Goal: Information Seeking & Learning: Compare options

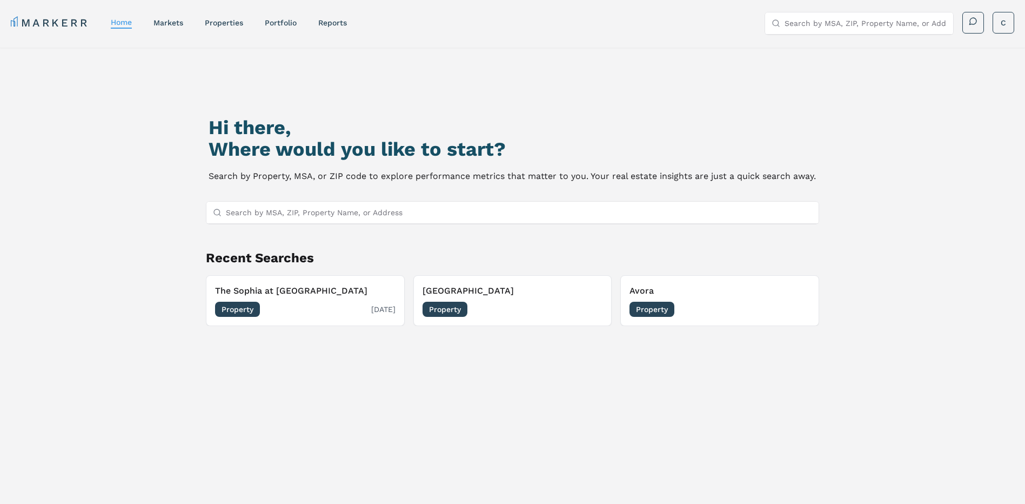
click at [243, 314] on span "Property" at bounding box center [237, 309] width 45 height 15
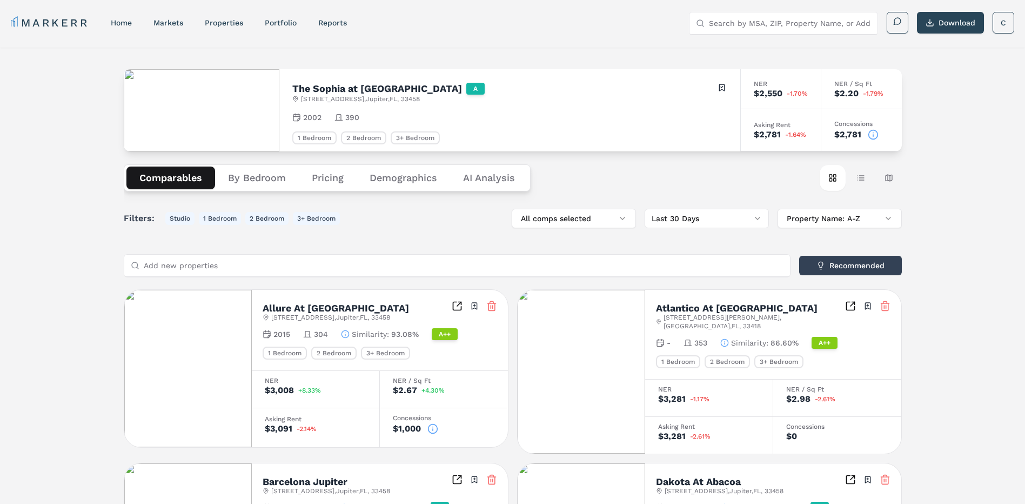
click at [329, 173] on button "Pricing" at bounding box center [328, 177] width 58 height 23
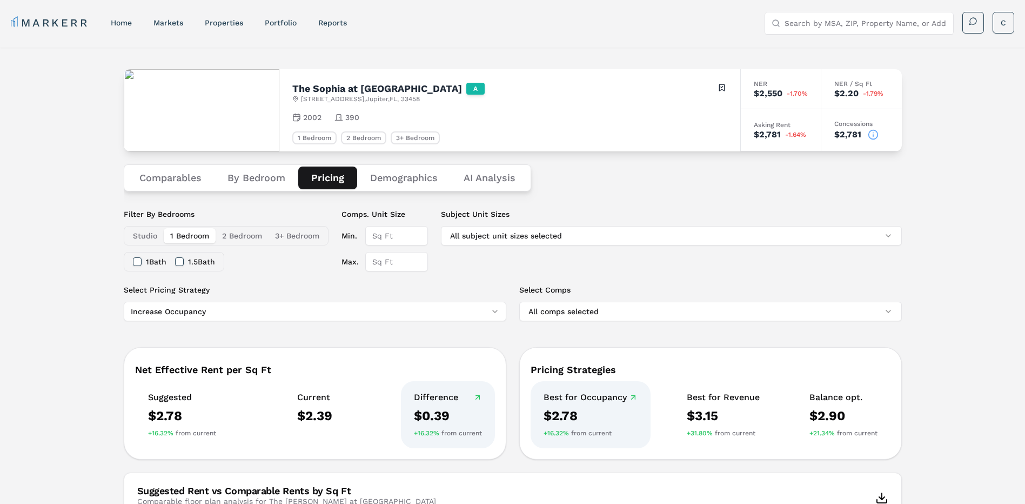
click at [183, 179] on button "Comparables" at bounding box center [170, 177] width 88 height 23
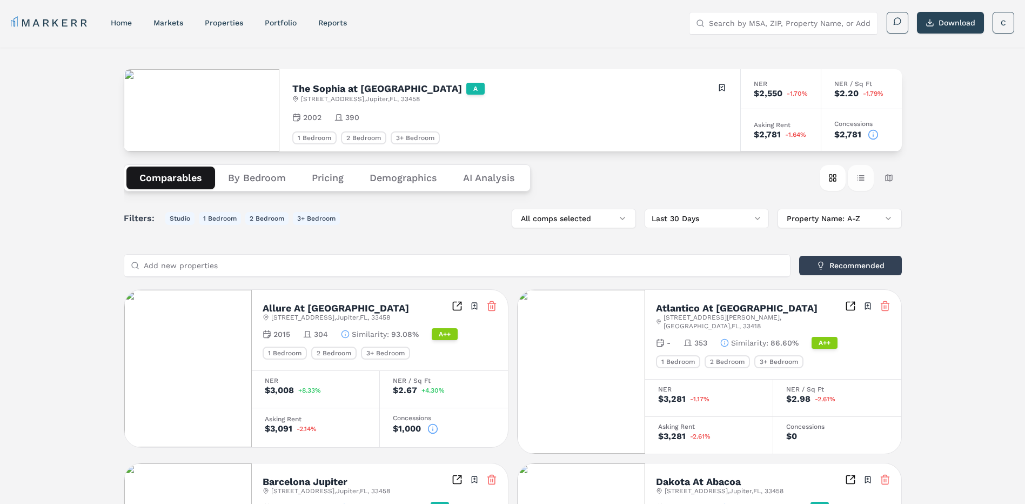
click at [860, 179] on button "Table view" at bounding box center [861, 178] width 26 height 26
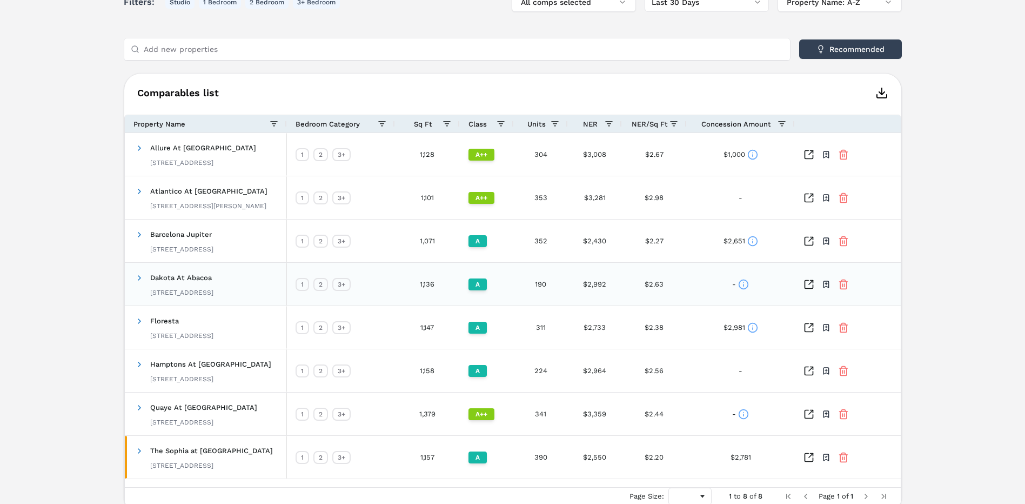
scroll to position [267, 0]
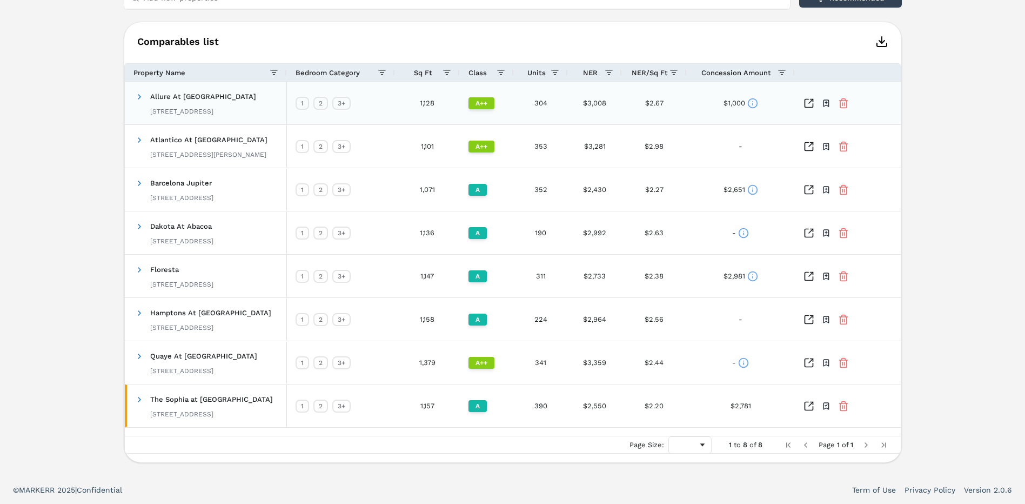
click at [304, 106] on div "1" at bounding box center [303, 103] width 14 height 13
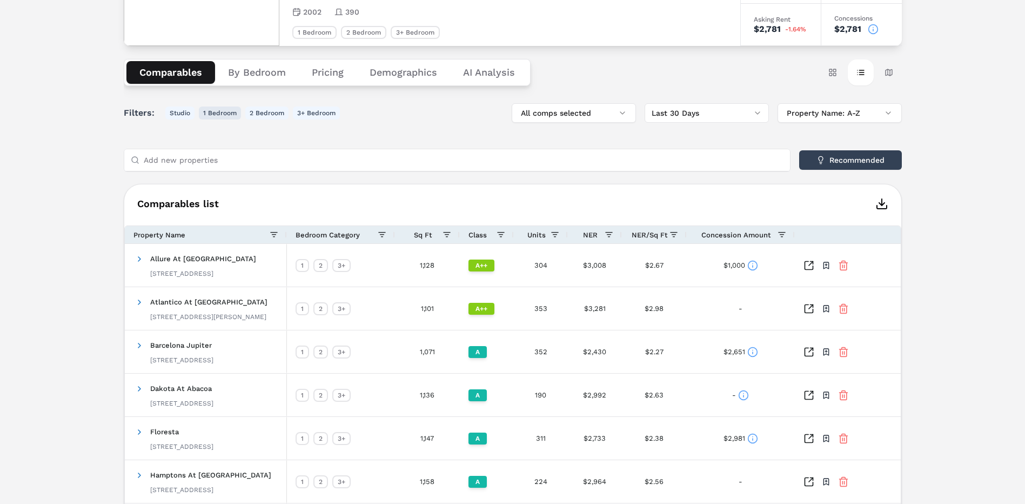
click at [221, 113] on button "1 Bedroom" at bounding box center [220, 112] width 42 height 13
click at [267, 113] on button "2 Bedroom" at bounding box center [266, 112] width 43 height 13
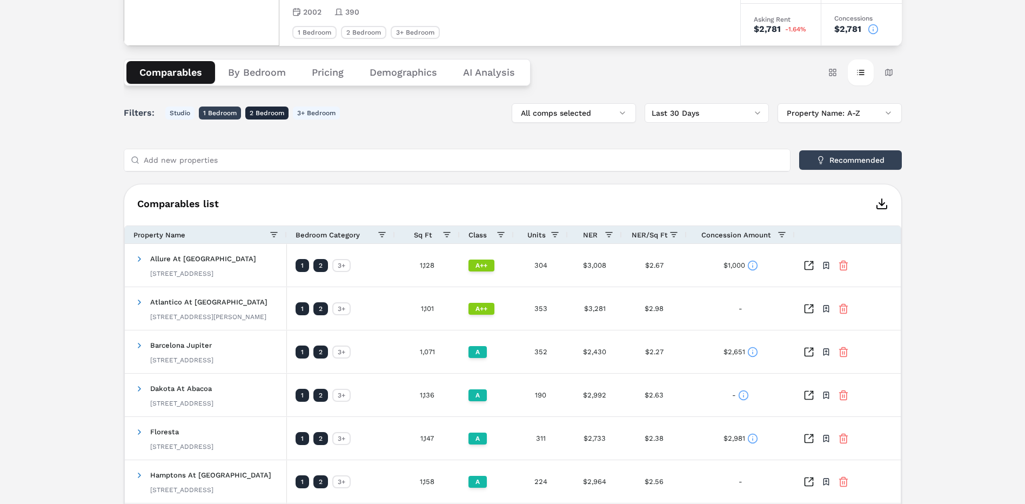
click at [212, 108] on button "1 Bedroom" at bounding box center [220, 112] width 42 height 13
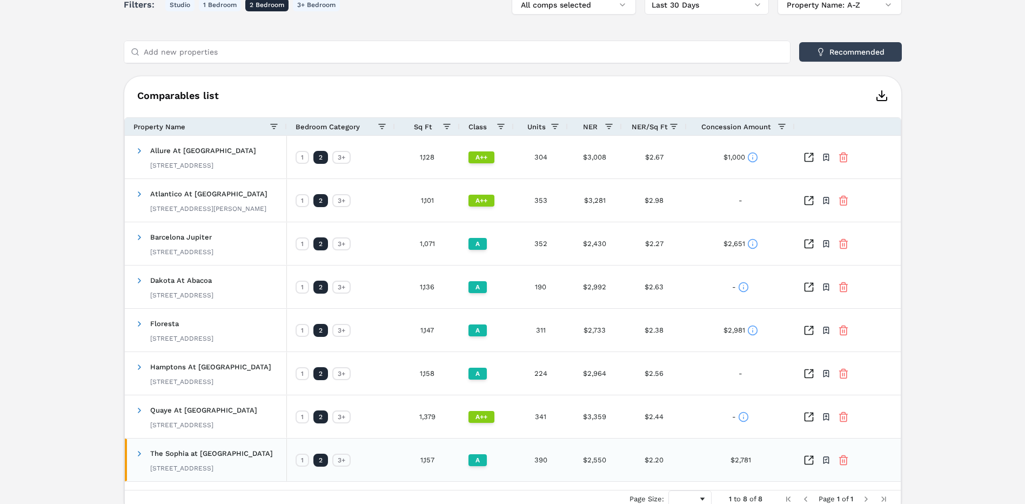
scroll to position [159, 0]
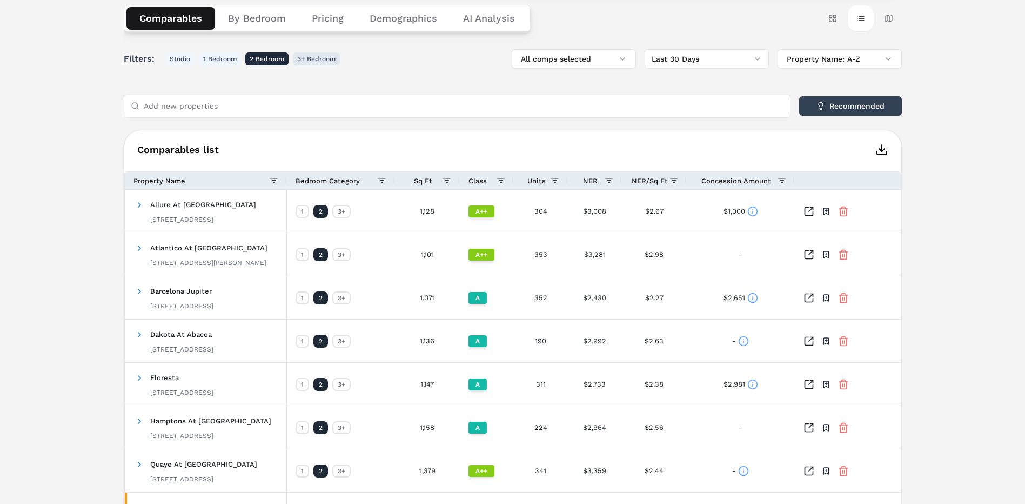
click at [327, 59] on button "3+ Bedroom" at bounding box center [316, 58] width 47 height 13
click at [258, 53] on button "2 Bedroom" at bounding box center [266, 58] width 43 height 13
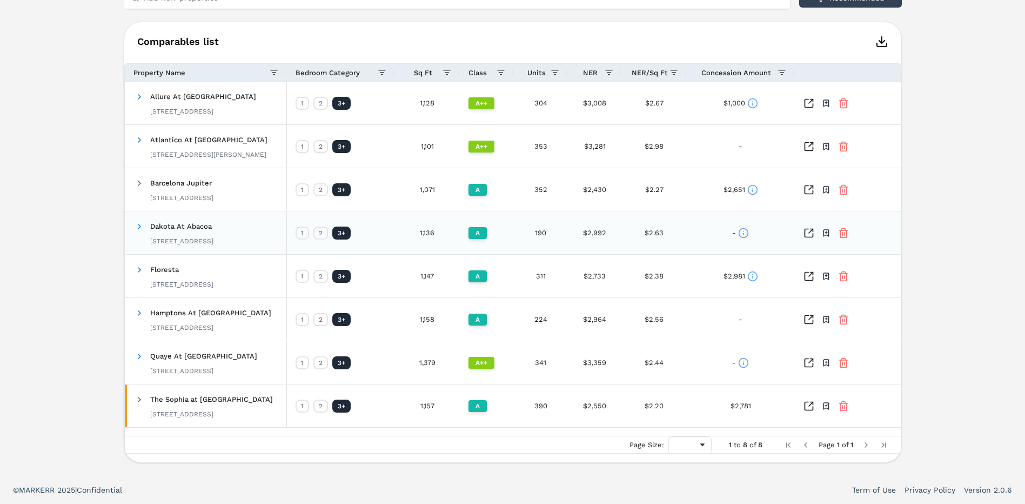
scroll to position [51, 0]
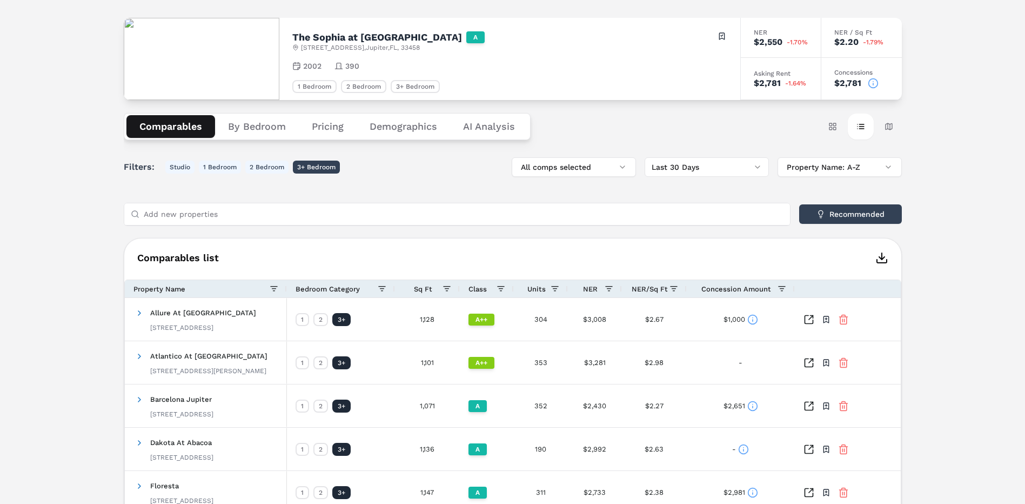
click at [308, 168] on button "3+ Bedroom" at bounding box center [316, 166] width 47 height 13
click at [228, 168] on button "1 Bedroom" at bounding box center [220, 166] width 42 height 13
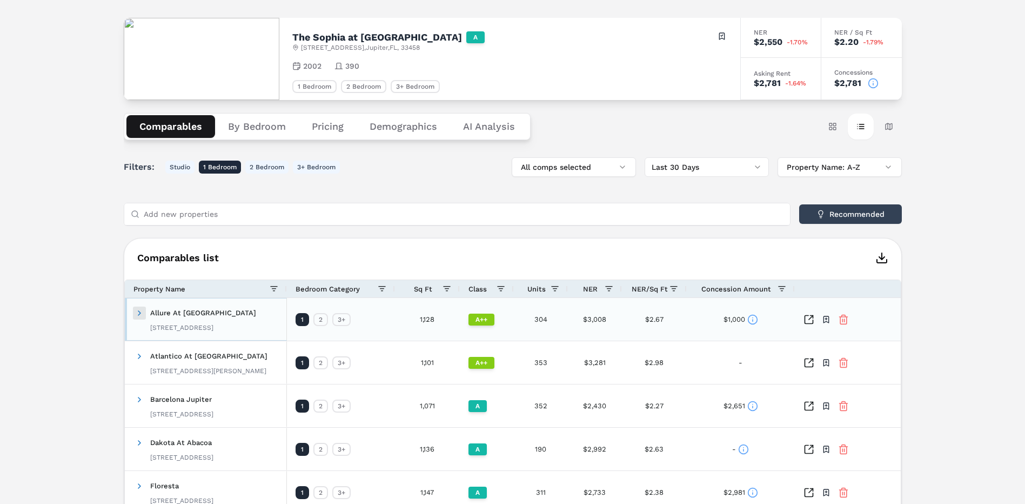
click at [138, 309] on span at bounding box center [139, 313] width 9 height 9
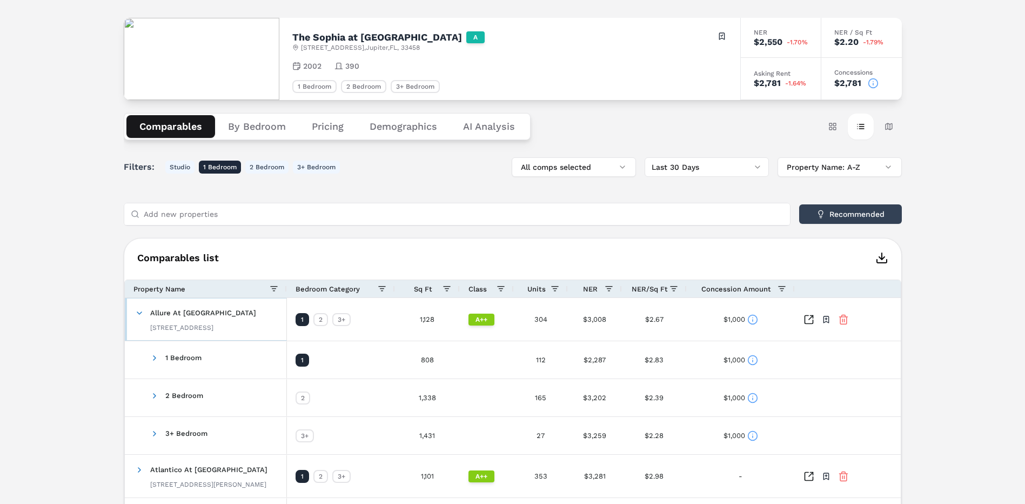
scroll to position [159, 0]
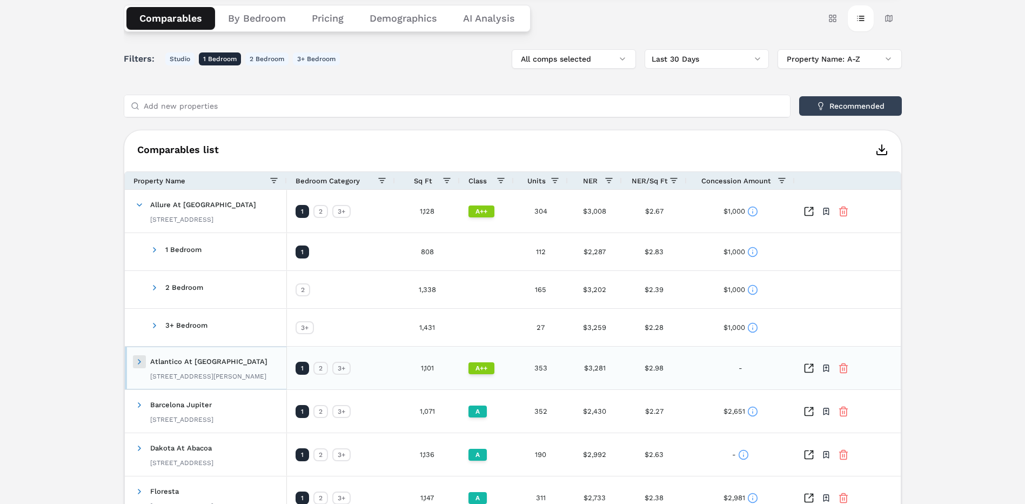
click at [138, 358] on span at bounding box center [139, 361] width 9 height 9
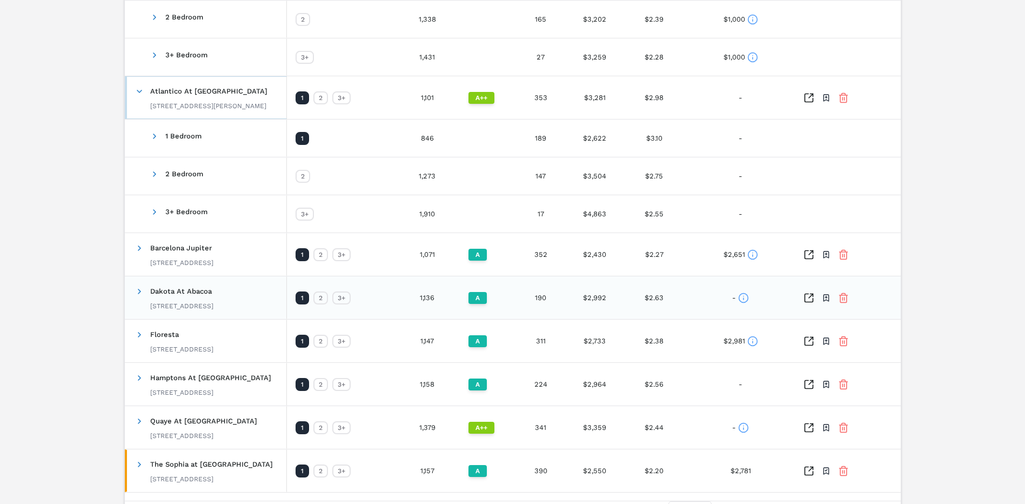
scroll to position [494, 0]
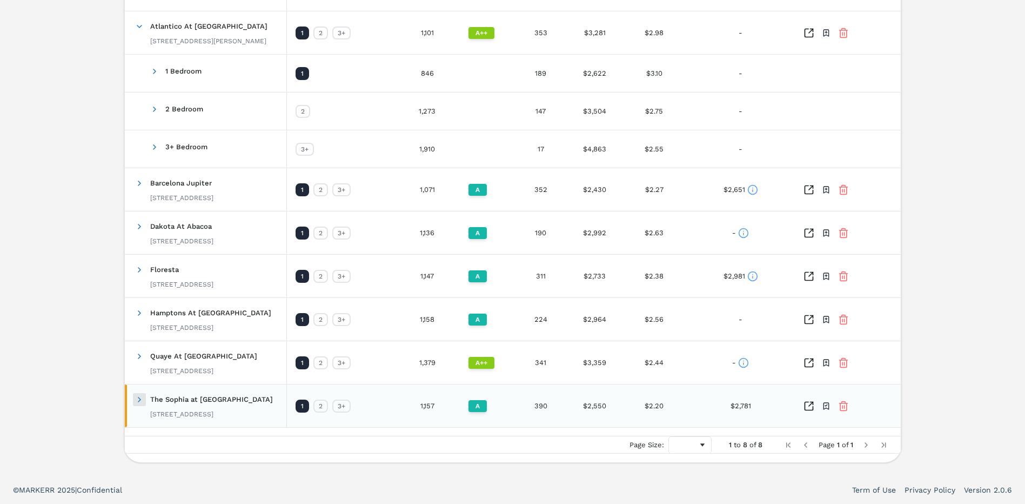
click at [137, 402] on span at bounding box center [139, 399] width 9 height 9
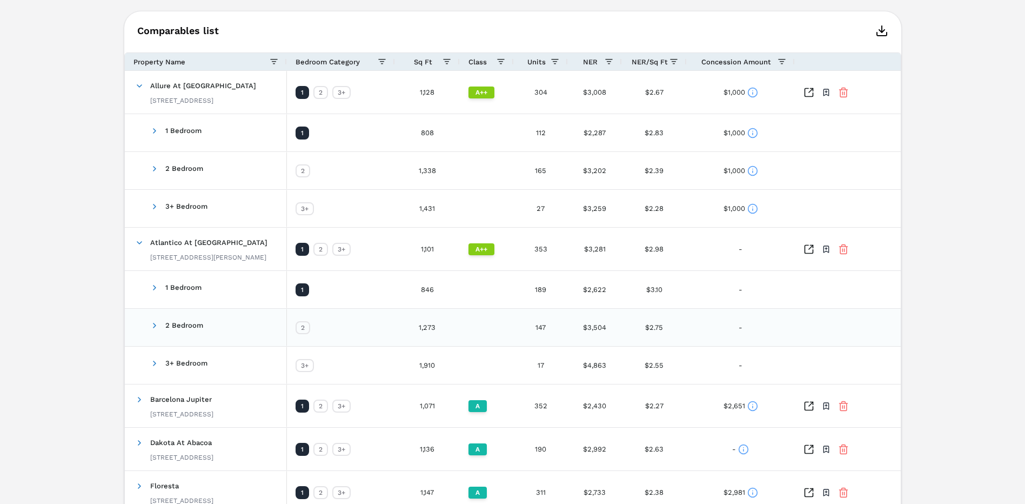
scroll to position [608, 0]
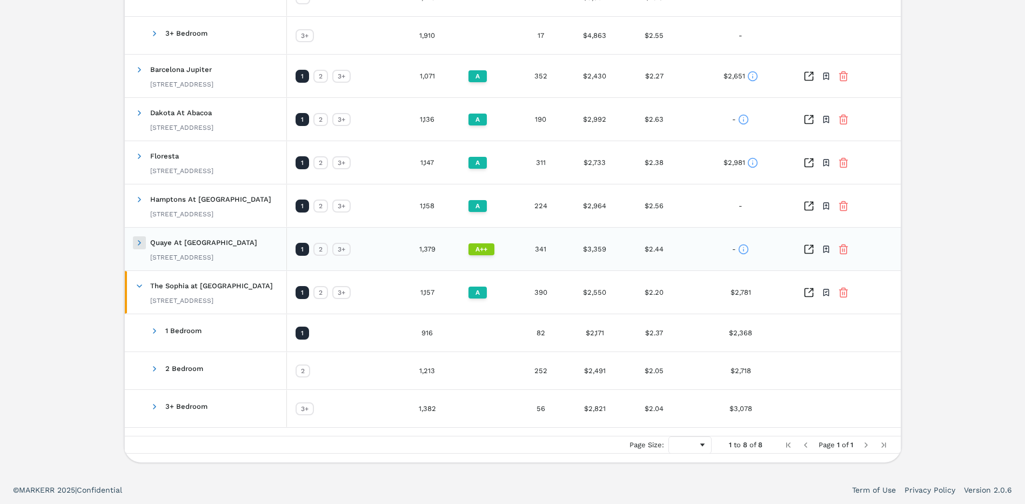
click at [139, 243] on span at bounding box center [139, 242] width 9 height 9
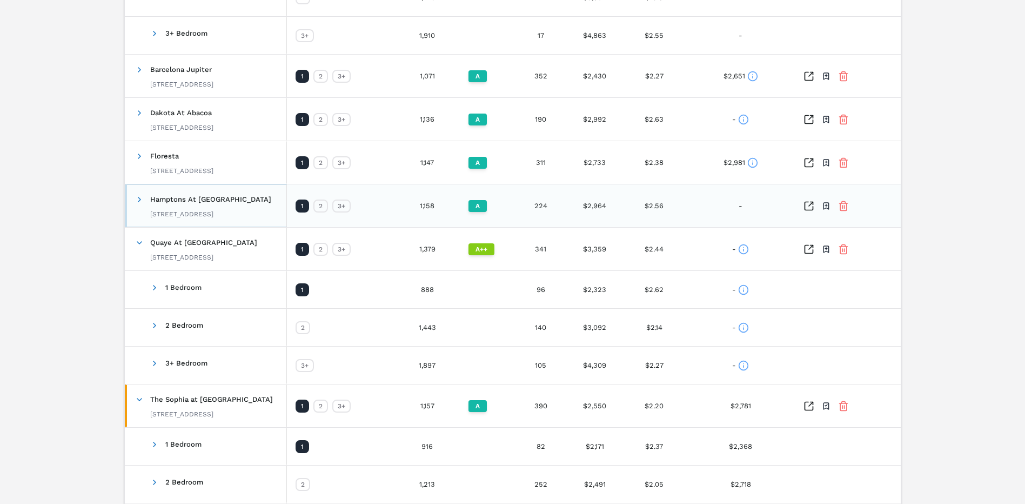
click at [139, 204] on span at bounding box center [139, 199] width 9 height 21
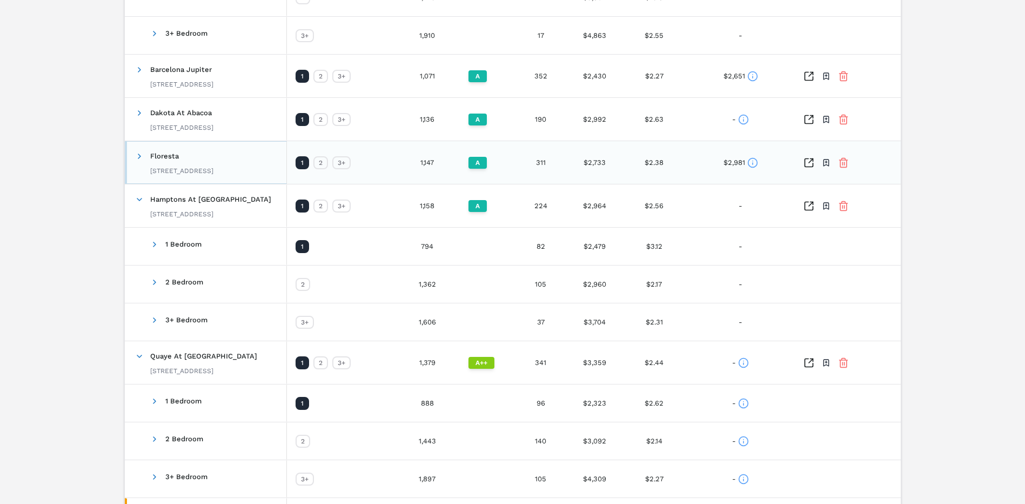
click at [141, 162] on span at bounding box center [139, 155] width 9 height 21
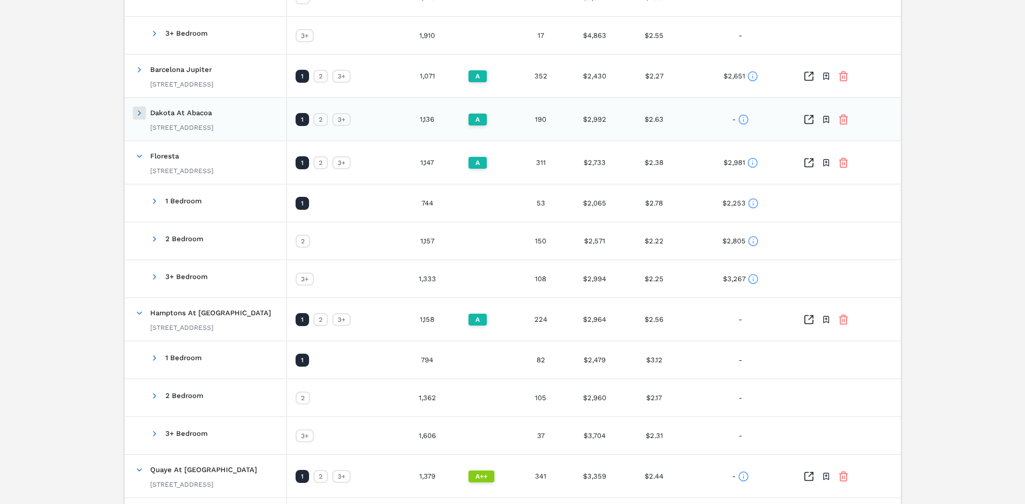
click at [139, 115] on span at bounding box center [139, 113] width 9 height 9
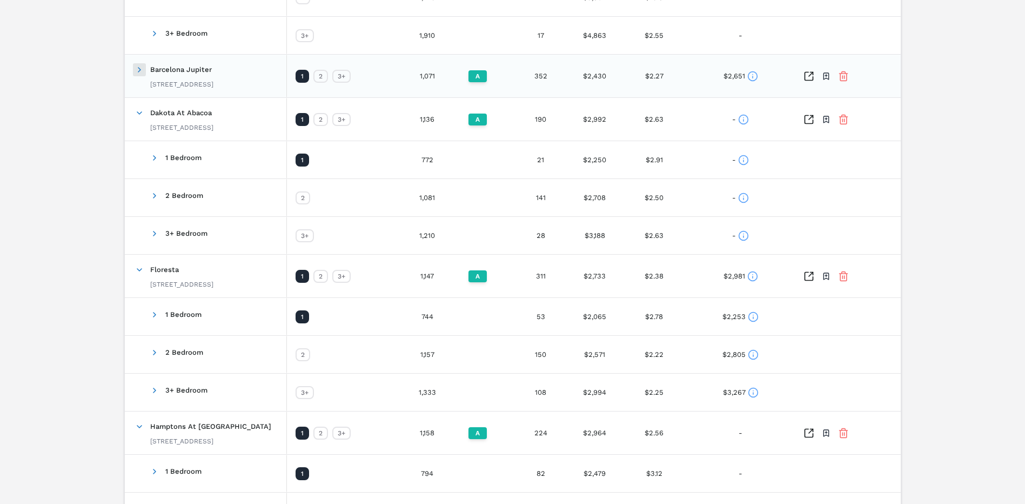
click at [138, 71] on span at bounding box center [139, 69] width 9 height 9
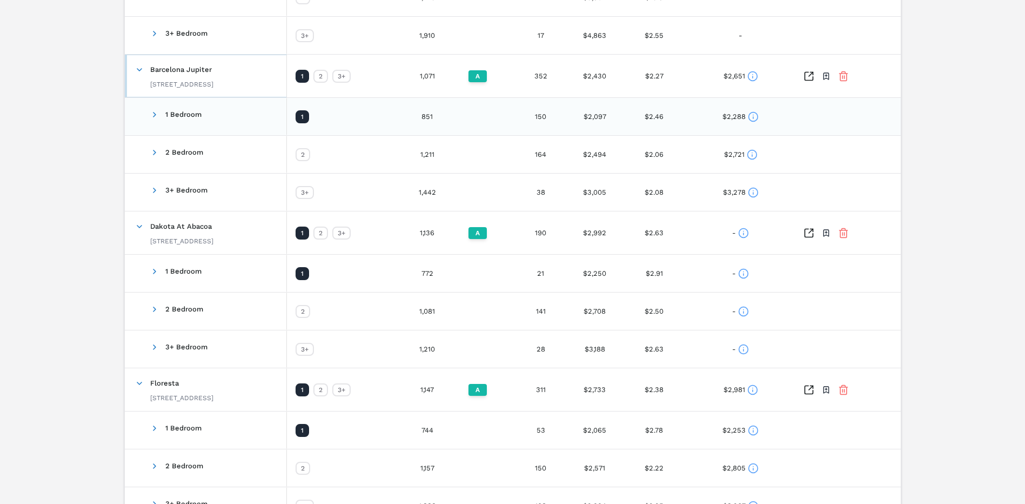
scroll to position [500, 0]
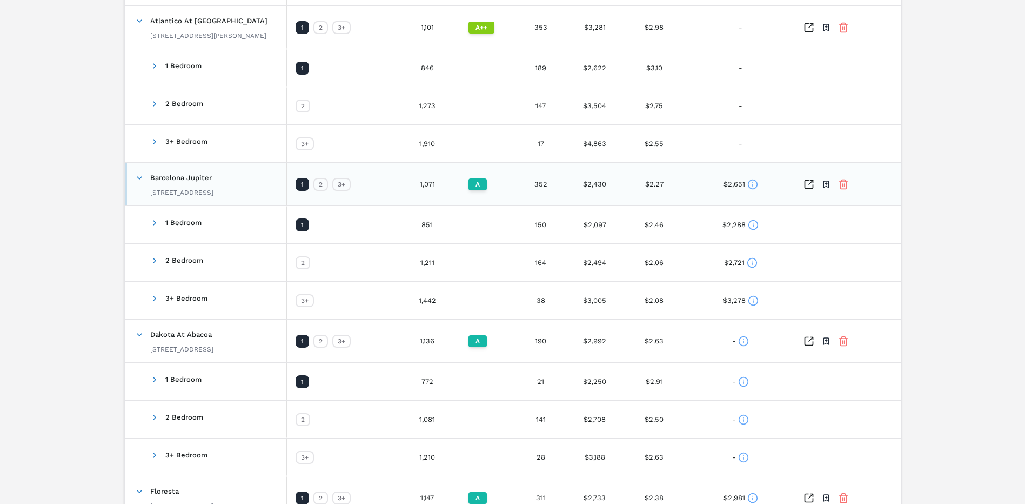
click at [140, 177] on span at bounding box center [139, 177] width 9 height 9
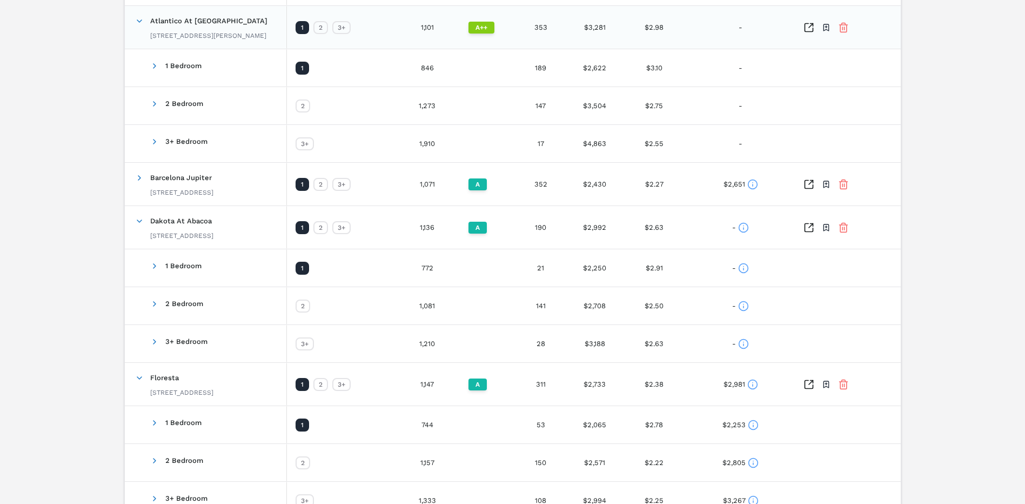
click at [133, 20] on div "Atlantico At [GEOGRAPHIC_DATA] [STREET_ADDRESS][PERSON_NAME]" at bounding box center [206, 27] width 162 height 43
click at [135, 24] on span at bounding box center [139, 21] width 9 height 9
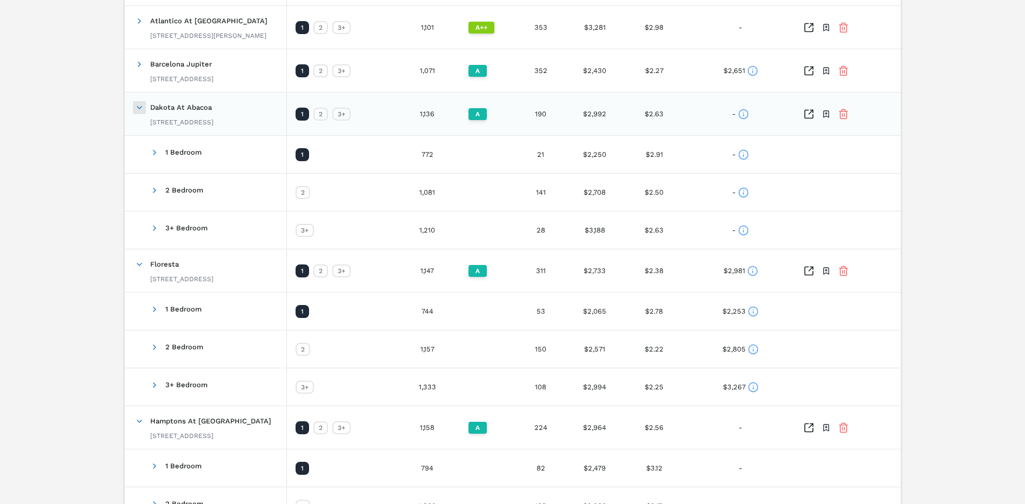
click at [142, 111] on span at bounding box center [139, 107] width 9 height 9
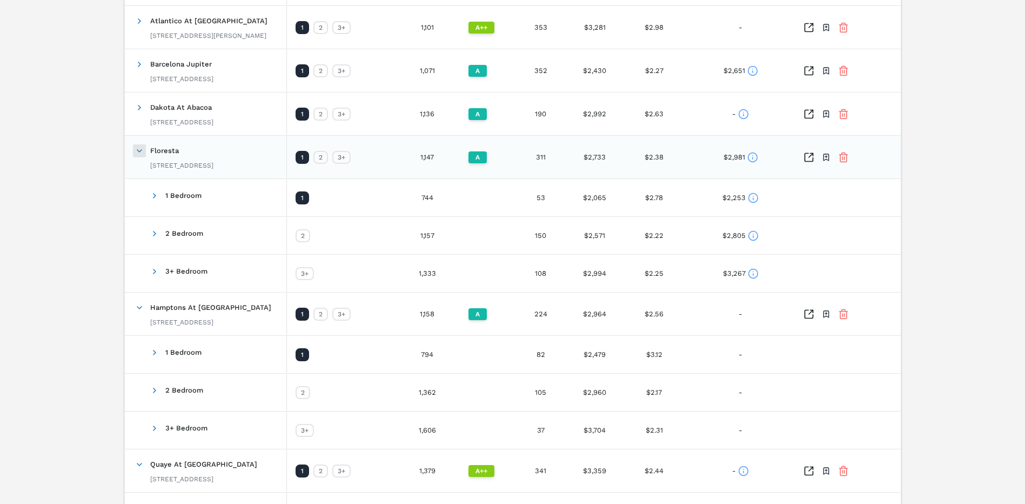
click at [141, 150] on span at bounding box center [139, 150] width 9 height 9
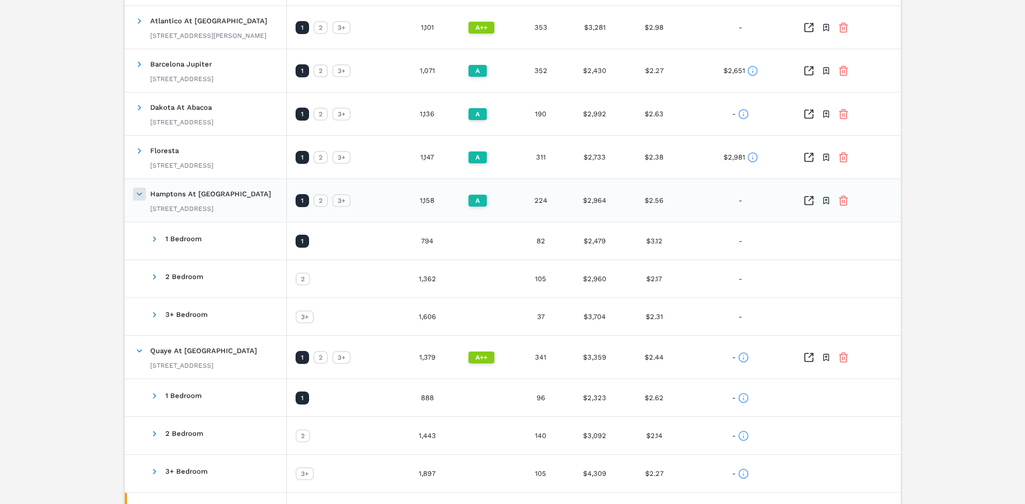
click at [143, 196] on span at bounding box center [139, 194] width 9 height 9
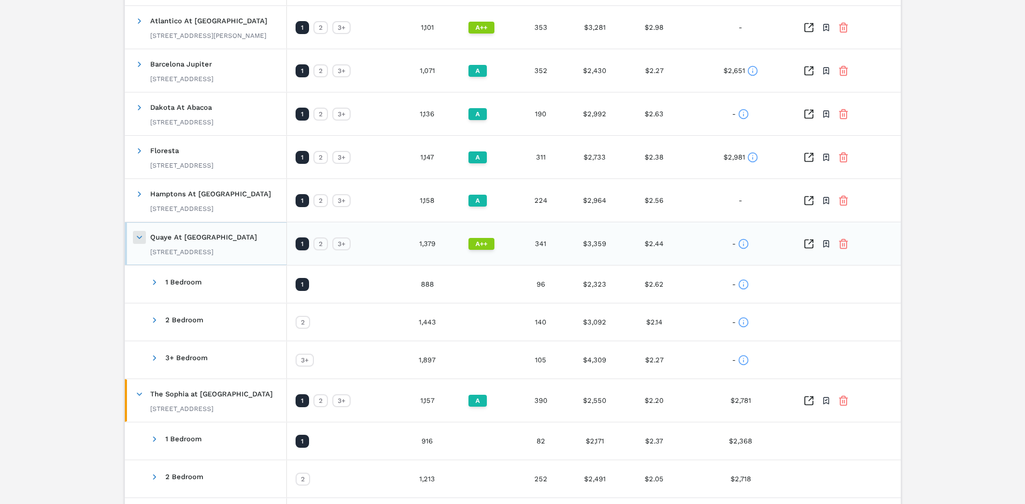
click at [142, 237] on span at bounding box center [139, 237] width 9 height 9
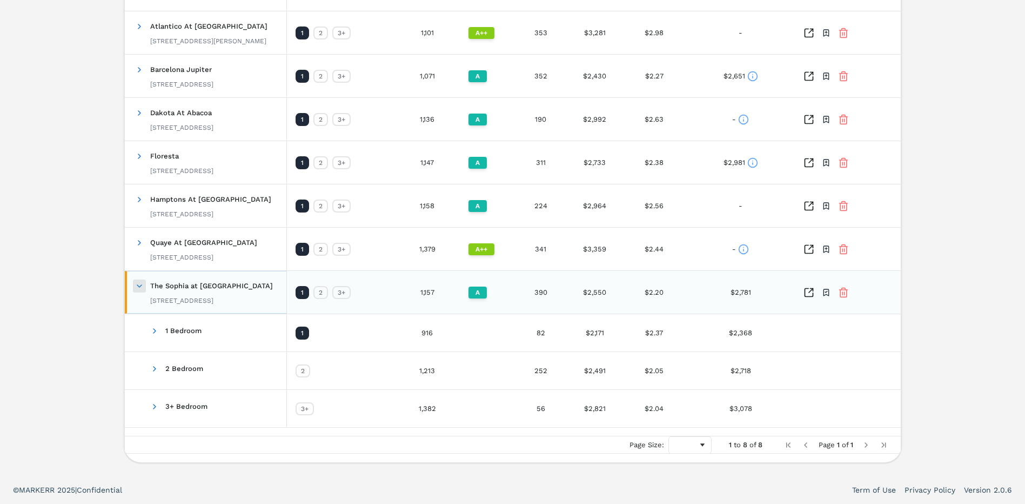
click at [142, 283] on span at bounding box center [139, 286] width 9 height 9
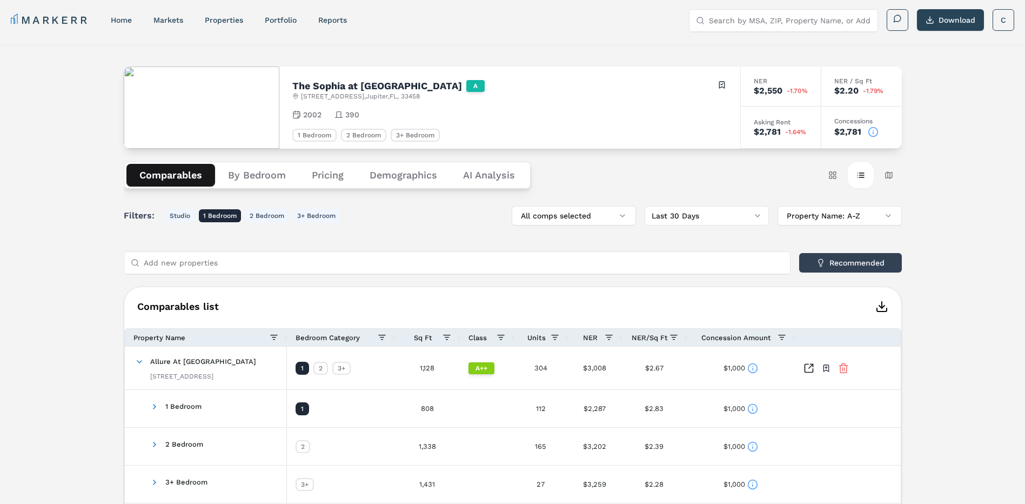
scroll to position [0, 0]
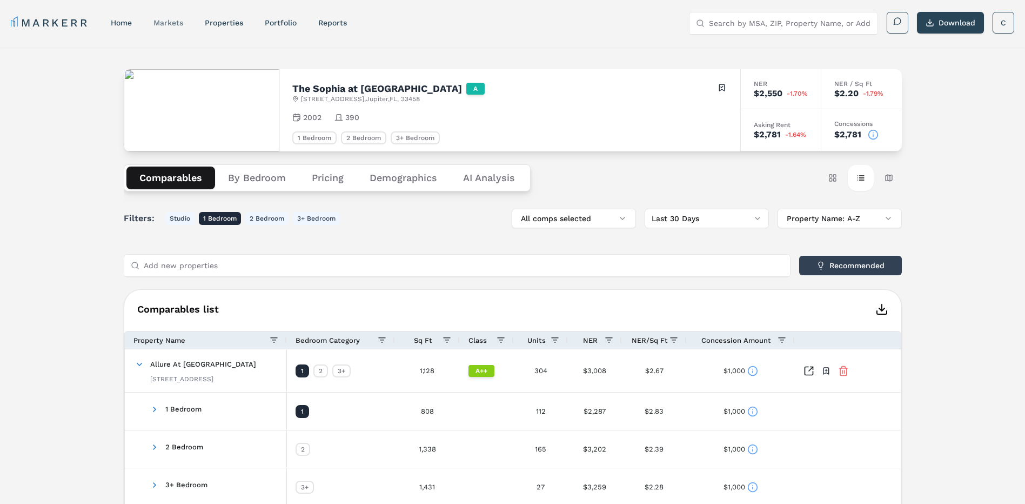
click at [168, 22] on link "markets" at bounding box center [168, 22] width 30 height 9
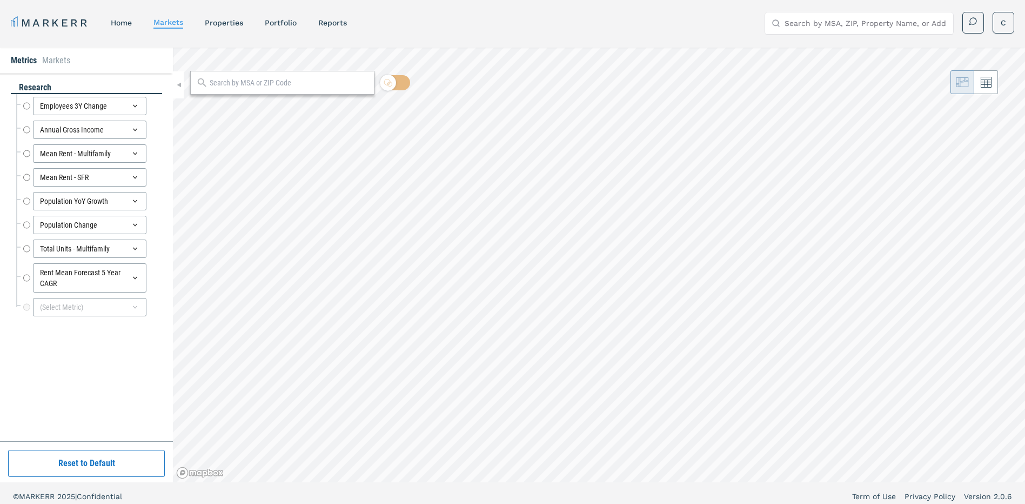
radio input "true"
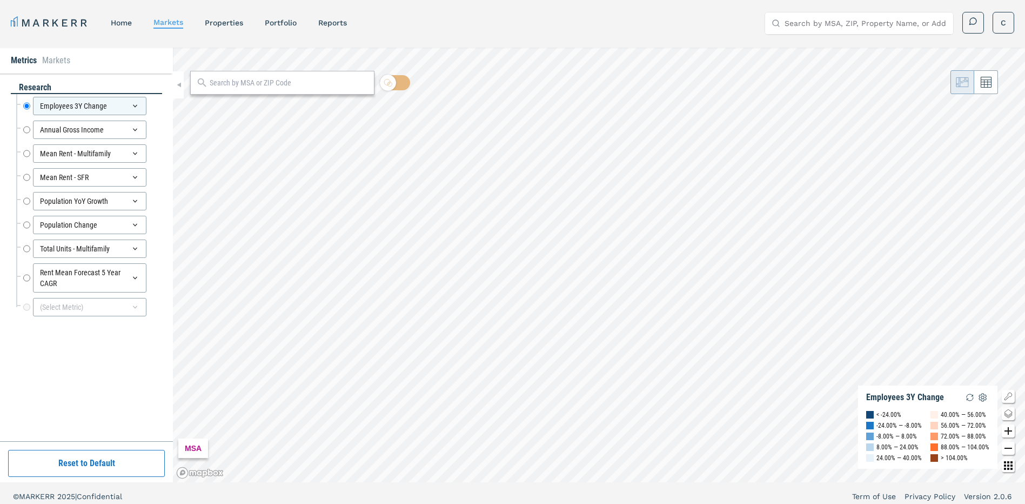
click at [248, 22] on nav "MARKERR home markets properties Portfolio reports" at bounding box center [179, 22] width 336 height 15
click at [228, 22] on link "properties" at bounding box center [224, 22] width 38 height 9
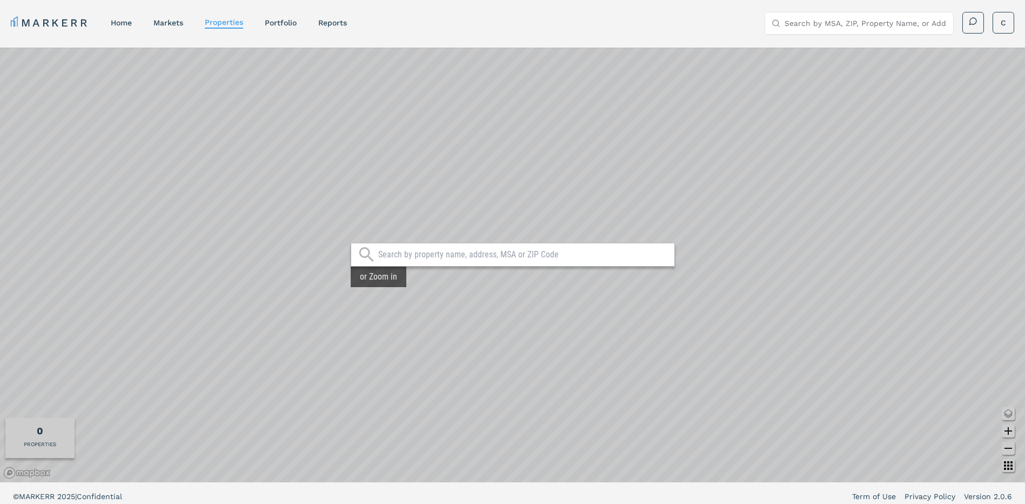
click at [398, 258] on input "text" at bounding box center [523, 254] width 291 height 11
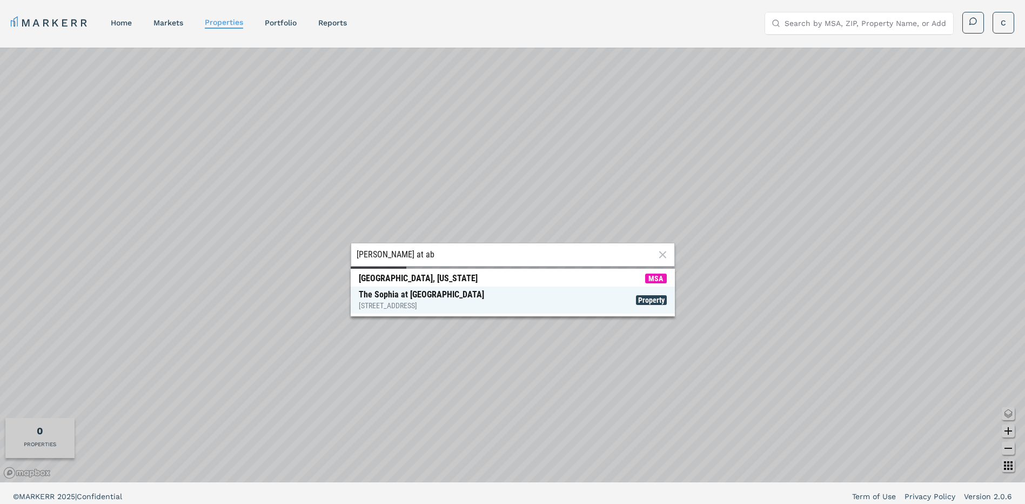
type input "[PERSON_NAME] at ab"
click at [599, 306] on span "The Sophia at [GEOGRAPHIC_DATA][STREET_ADDRESS] Property" at bounding box center [513, 299] width 324 height 27
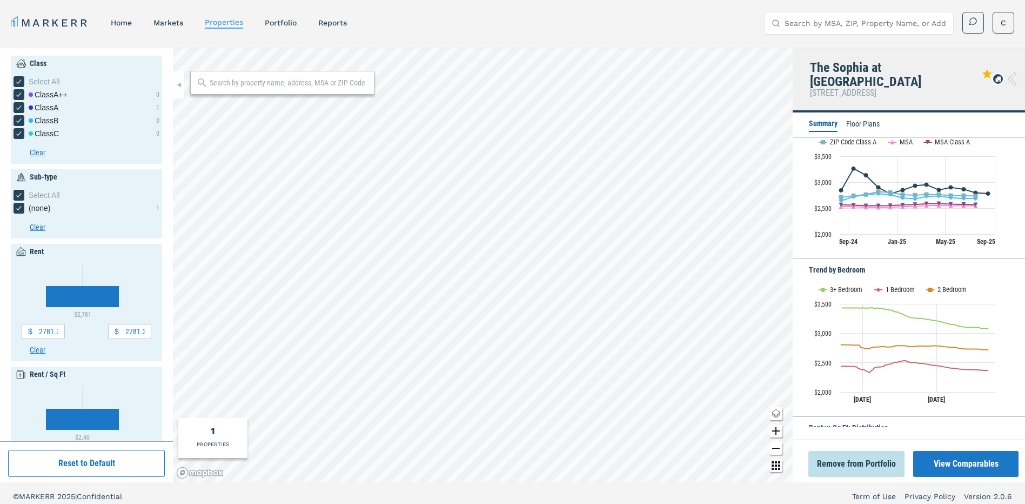
scroll to position [216, 0]
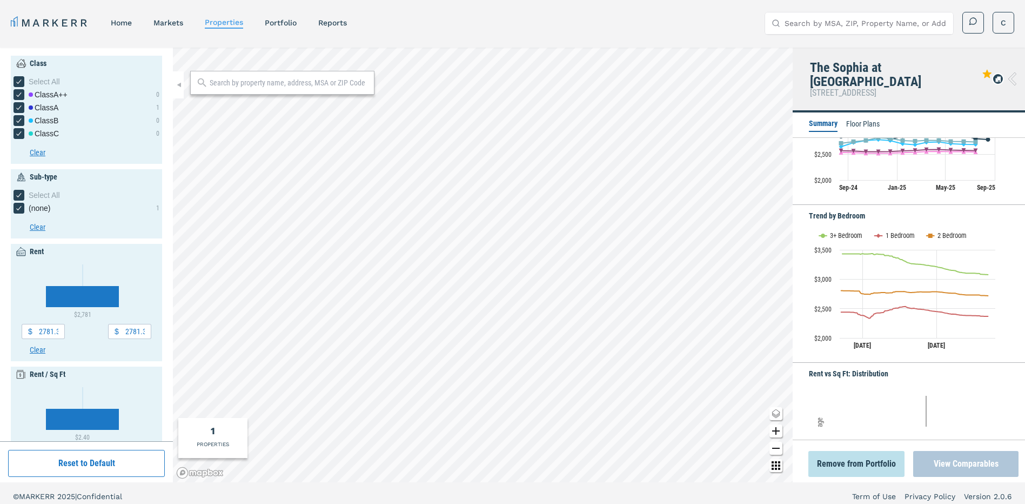
click at [979, 463] on button "View Comparables" at bounding box center [965, 464] width 105 height 26
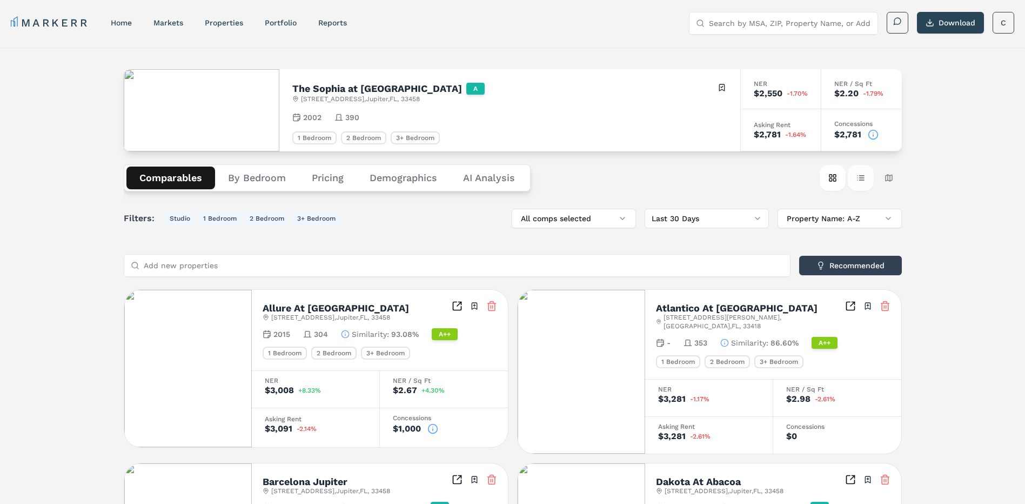
click at [860, 178] on button "Table view" at bounding box center [861, 178] width 26 height 26
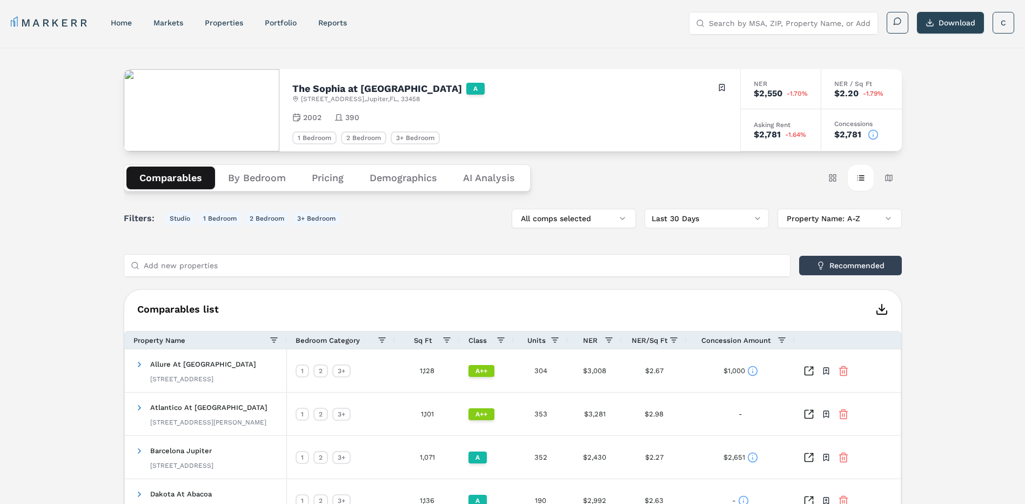
click at [343, 180] on button "Pricing" at bounding box center [328, 177] width 58 height 23
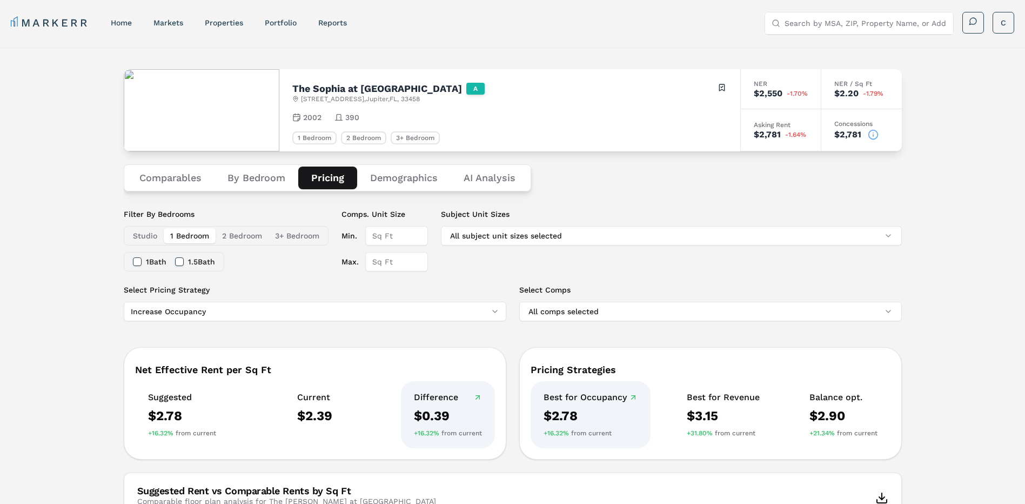
click at [234, 229] on button "2 Bedroom" at bounding box center [242, 235] width 53 height 15
click at [194, 232] on button "1 Bedroom" at bounding box center [190, 235] width 52 height 15
click at [259, 238] on button "2 Bedroom" at bounding box center [242, 235] width 53 height 15
click at [135, 260] on button "2 Bath" at bounding box center [137, 261] width 9 height 9
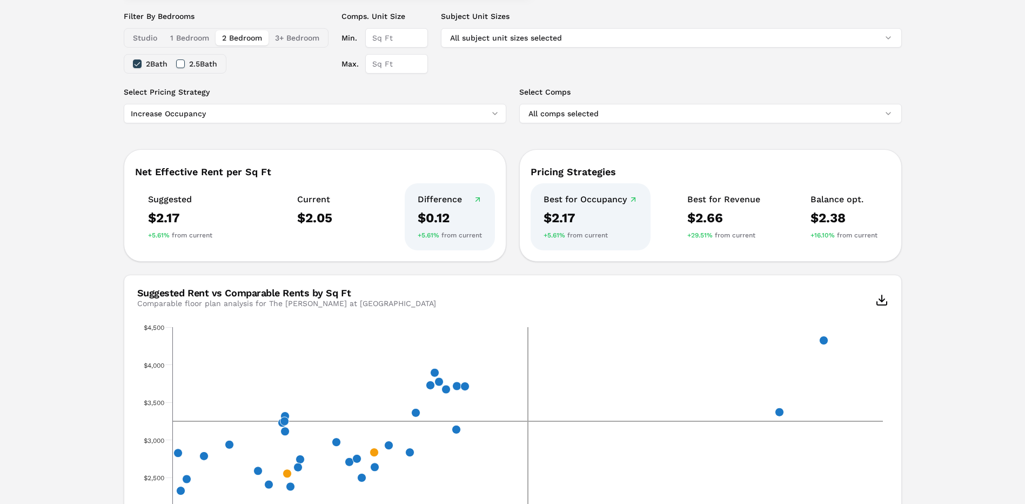
scroll to position [90, 0]
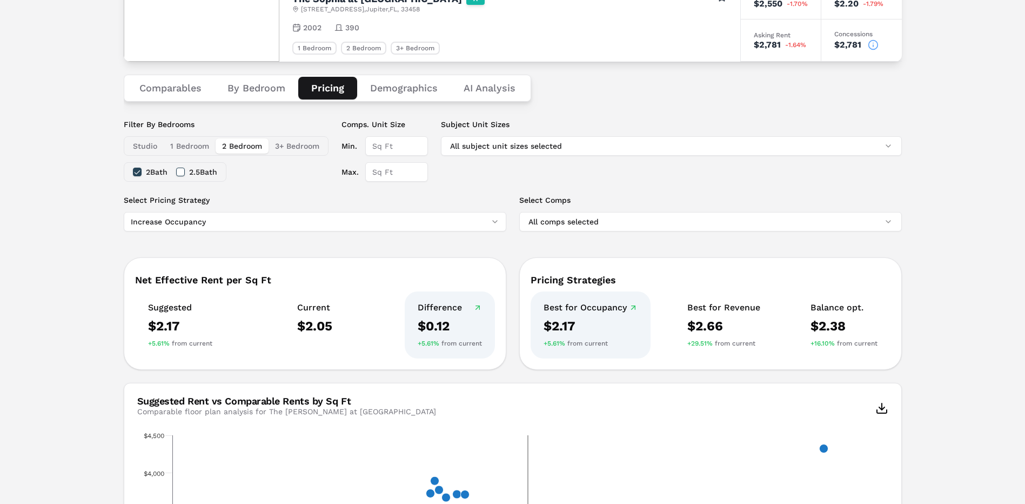
click at [139, 172] on button "2 Bath" at bounding box center [137, 172] width 9 height 9
